Goal: Information Seeking & Learning: Learn about a topic

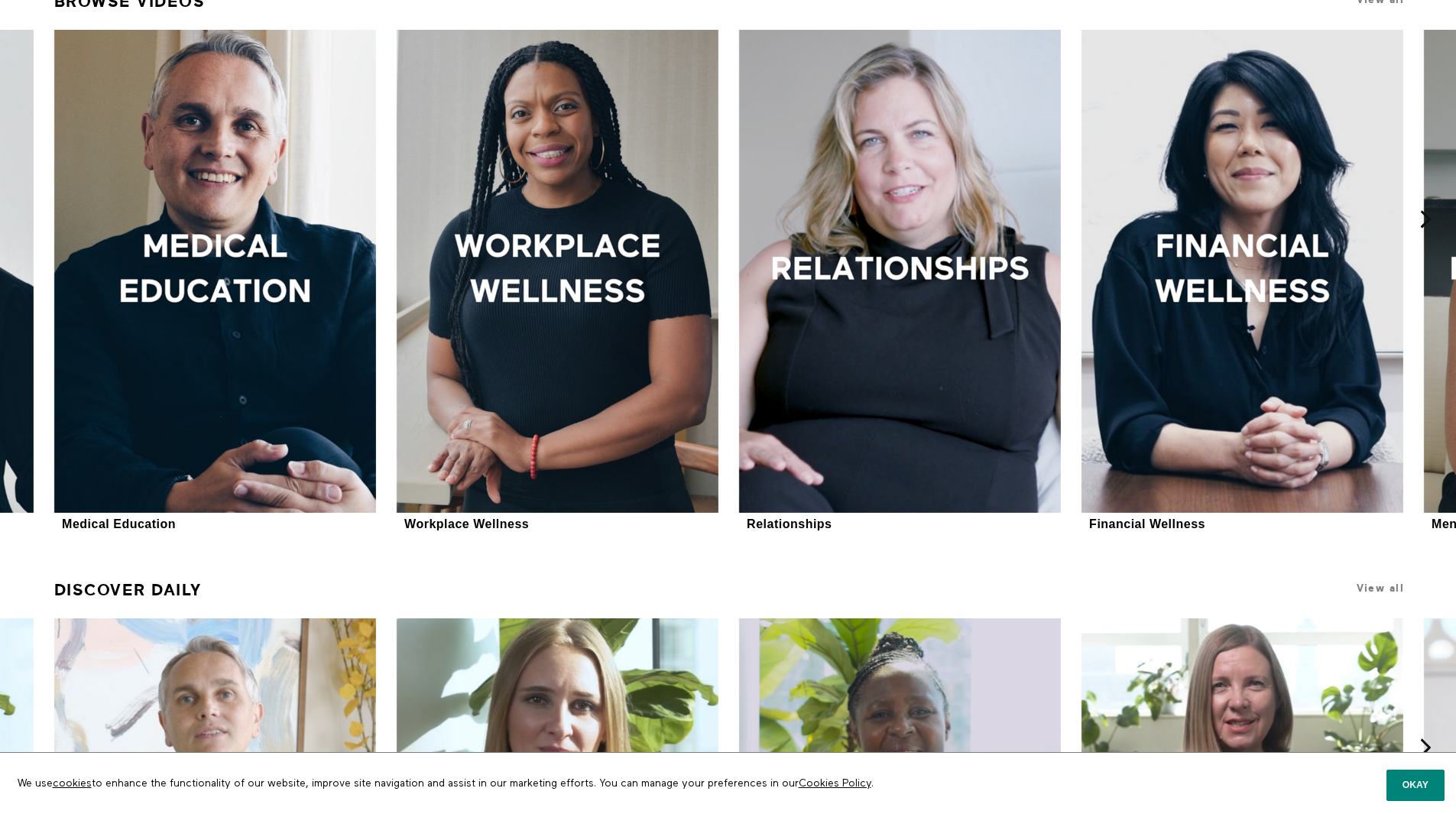
scroll to position [632, 0]
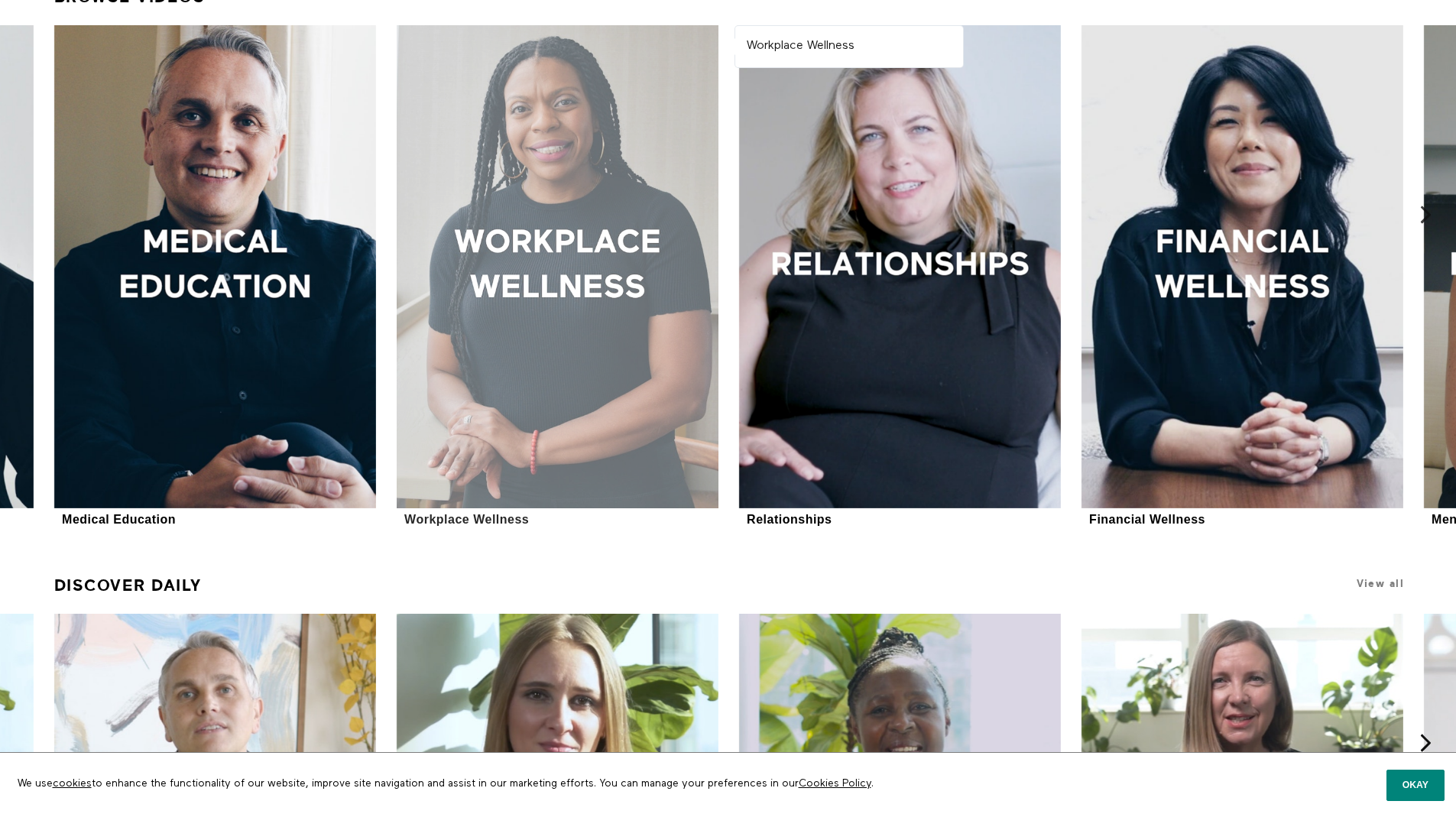
click at [523, 264] on div at bounding box center [558, 267] width 322 height 483
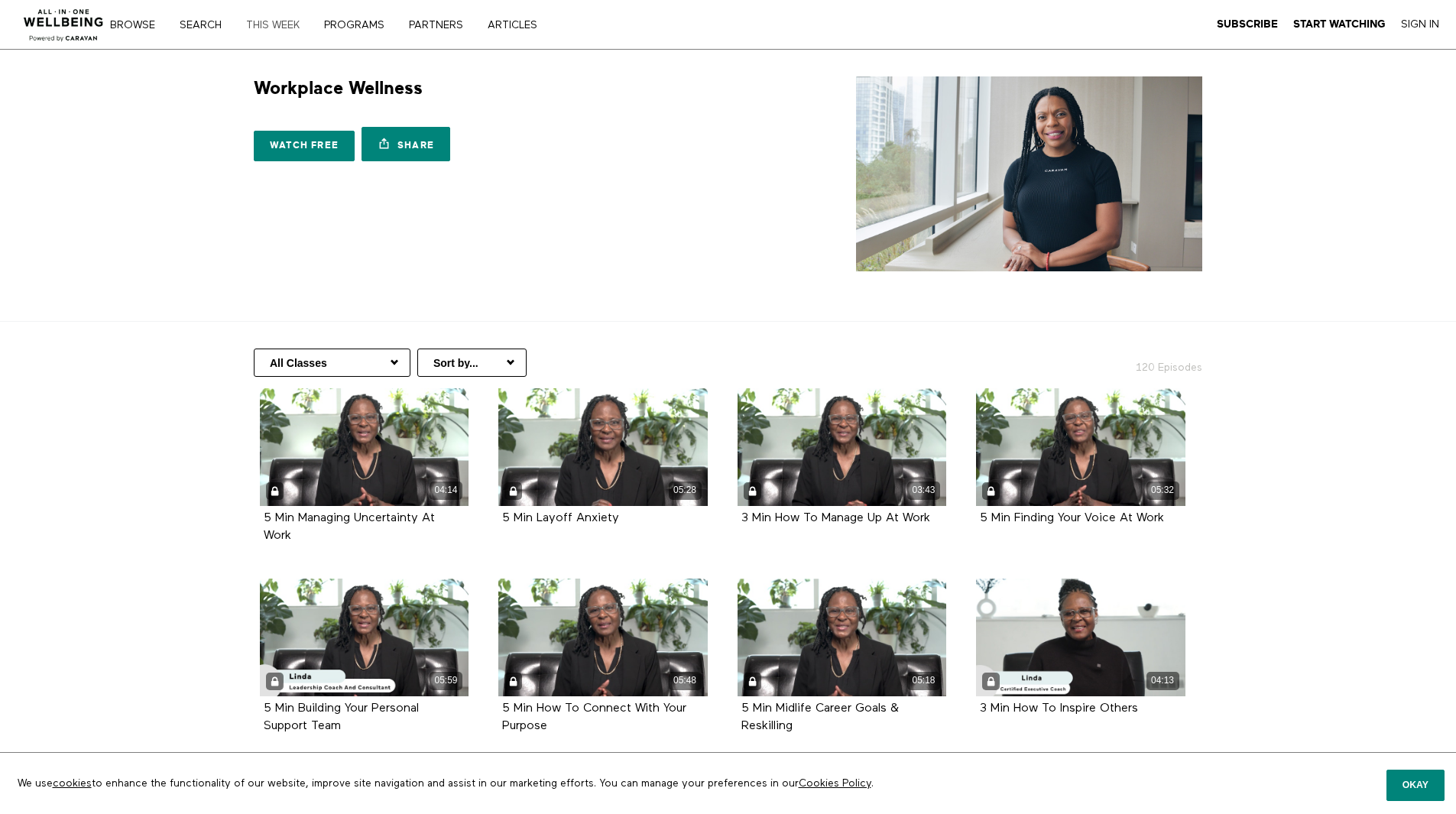
click at [280, 20] on link "THIS WEEK" at bounding box center [277, 25] width 75 height 11
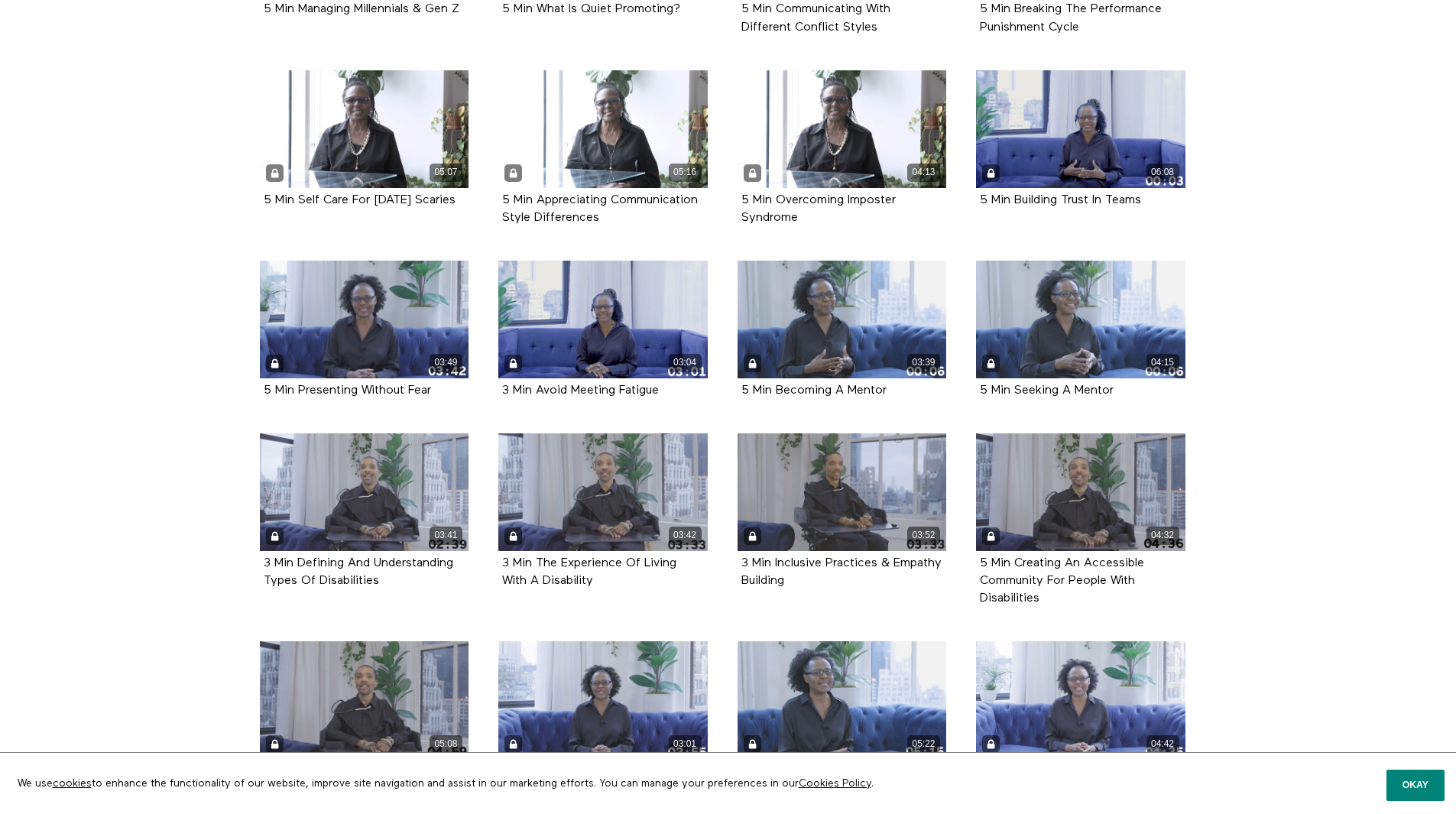
scroll to position [2105, 0]
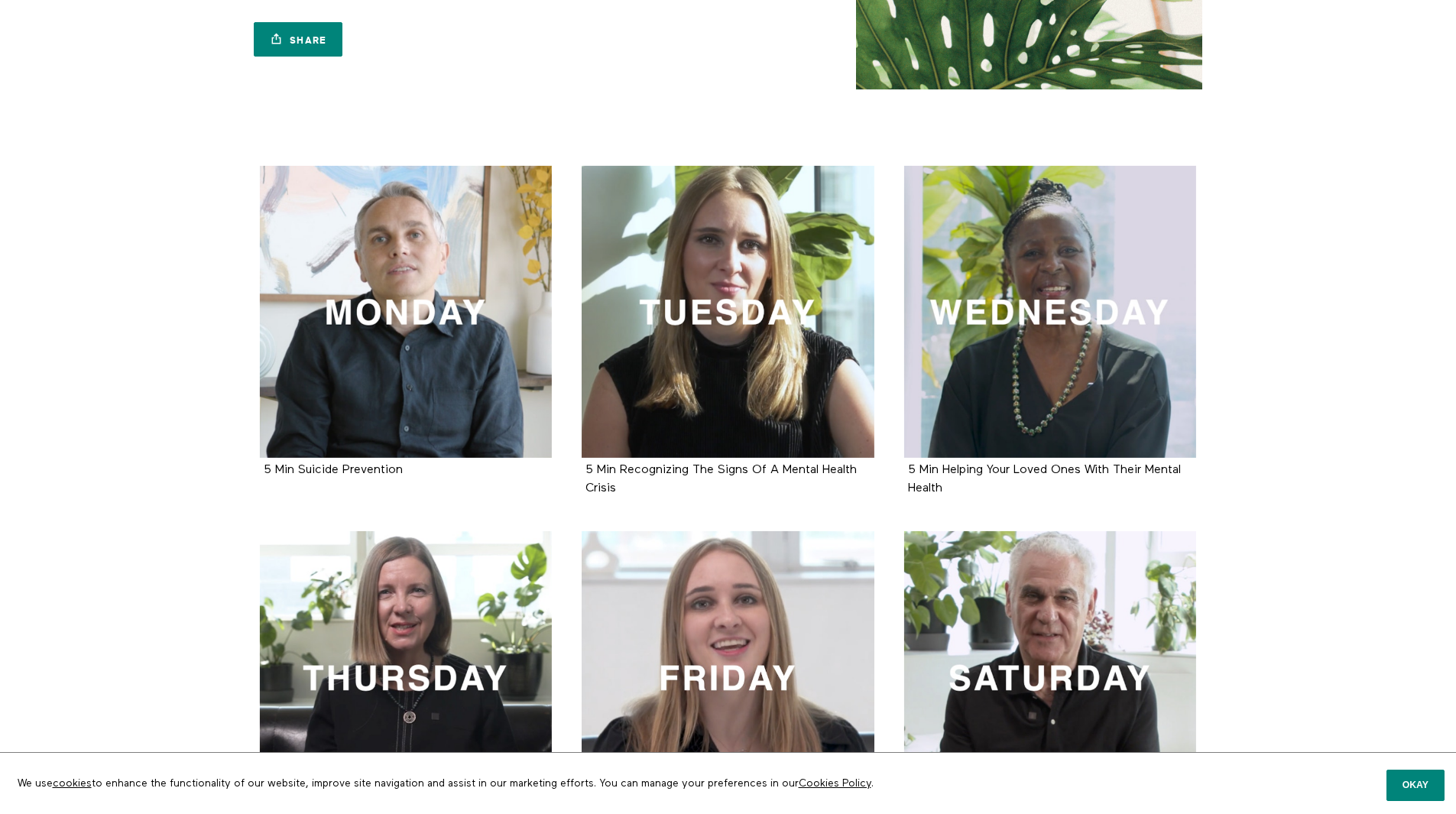
scroll to position [183, 0]
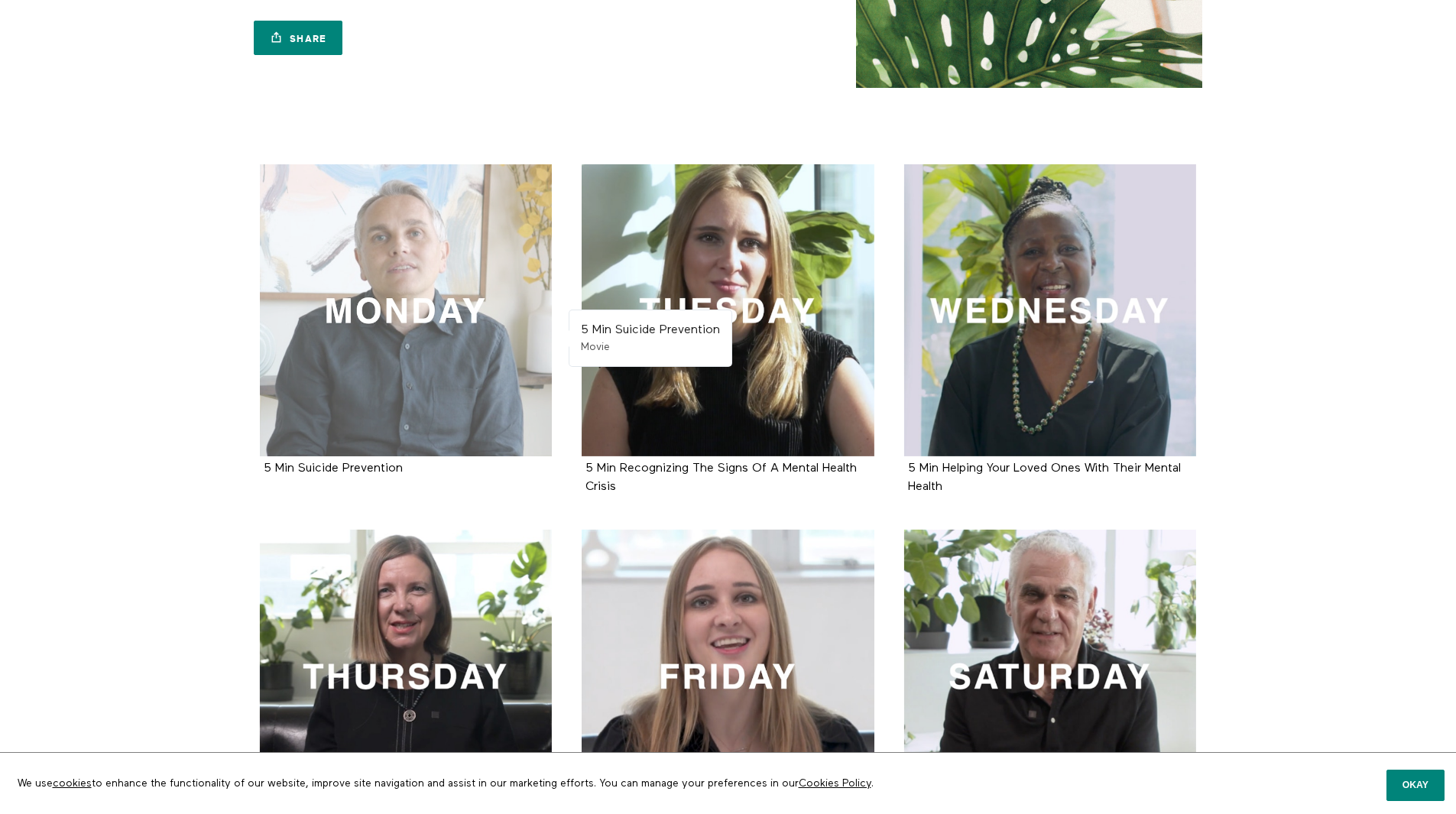
click at [424, 337] on div at bounding box center [407, 311] width 293 height 293
